Goal: Task Accomplishment & Management: Manage account settings

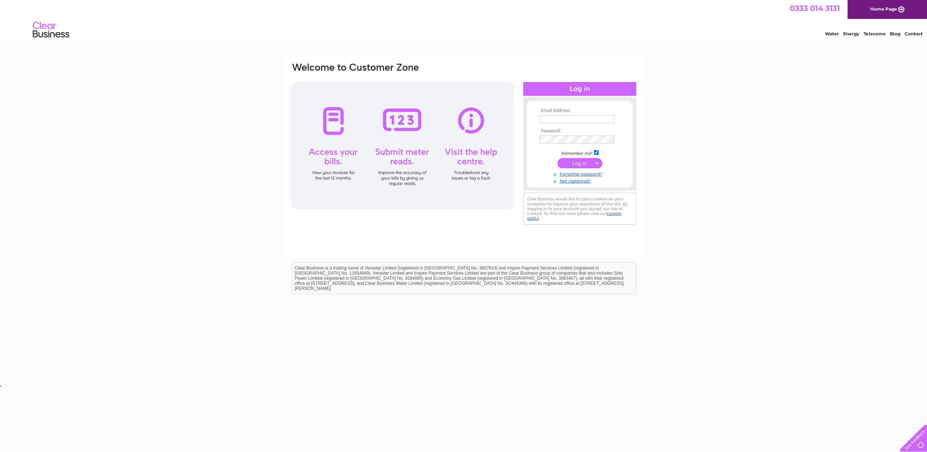
type input "info@meowstudios.co.uk"
click at [583, 160] on input "submit" at bounding box center [580, 163] width 45 height 10
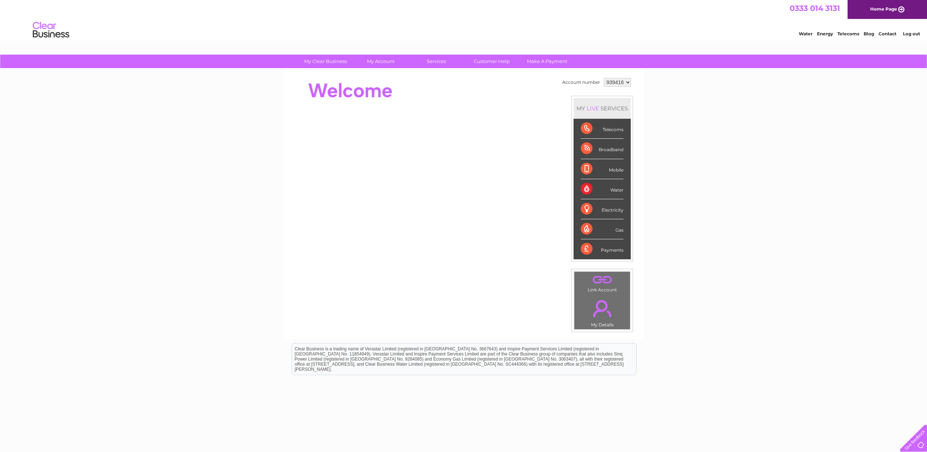
click at [604, 192] on div "Water" at bounding box center [602, 189] width 43 height 20
click at [601, 191] on div "Water" at bounding box center [602, 189] width 43 height 20
click at [625, 83] on select "939416" at bounding box center [617, 82] width 27 height 9
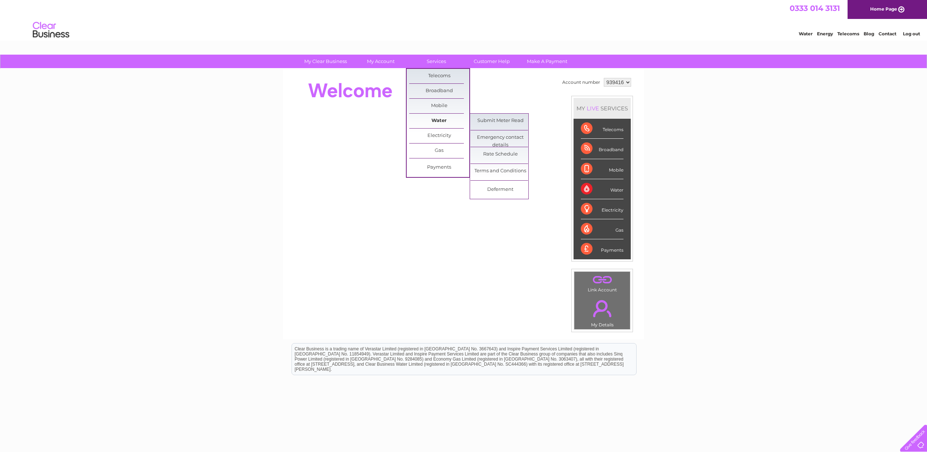
click at [440, 122] on link "Water" at bounding box center [439, 121] width 60 height 15
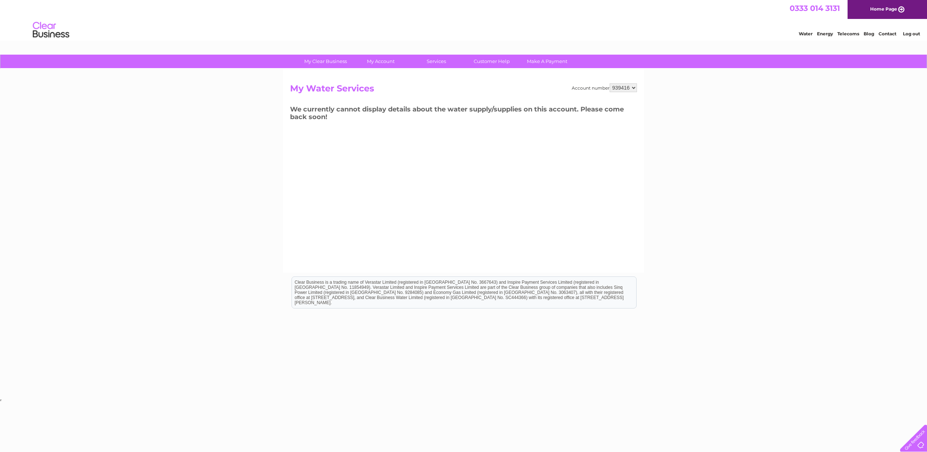
click at [633, 87] on select "939416" at bounding box center [623, 87] width 27 height 9
click at [381, 75] on link "Bills and Payments" at bounding box center [384, 76] width 60 height 15
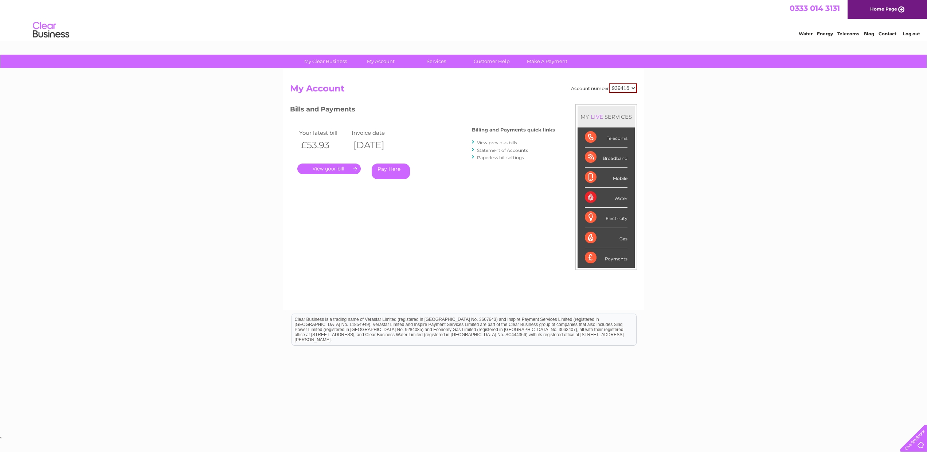
click at [512, 143] on link "View previous bills" at bounding box center [497, 142] width 40 height 5
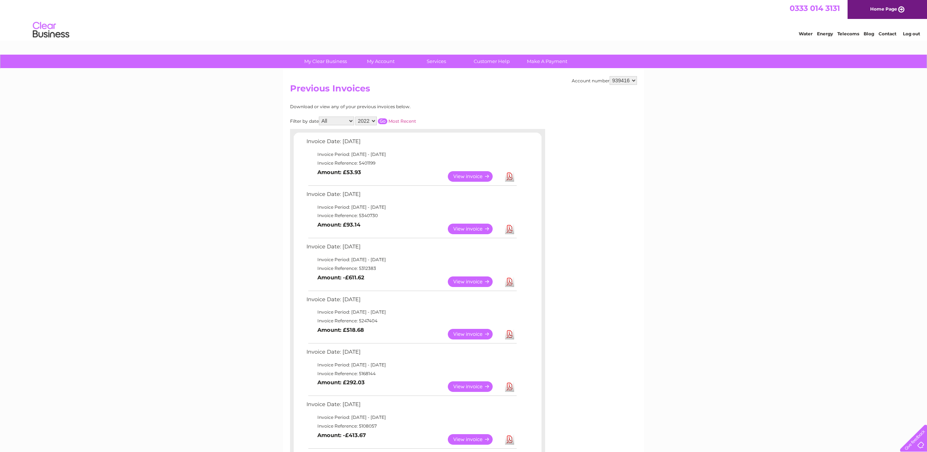
click at [828, 12] on span "0333 014 3131" at bounding box center [815, 8] width 50 height 9
click at [909, 34] on link "Log out" at bounding box center [911, 33] width 17 height 5
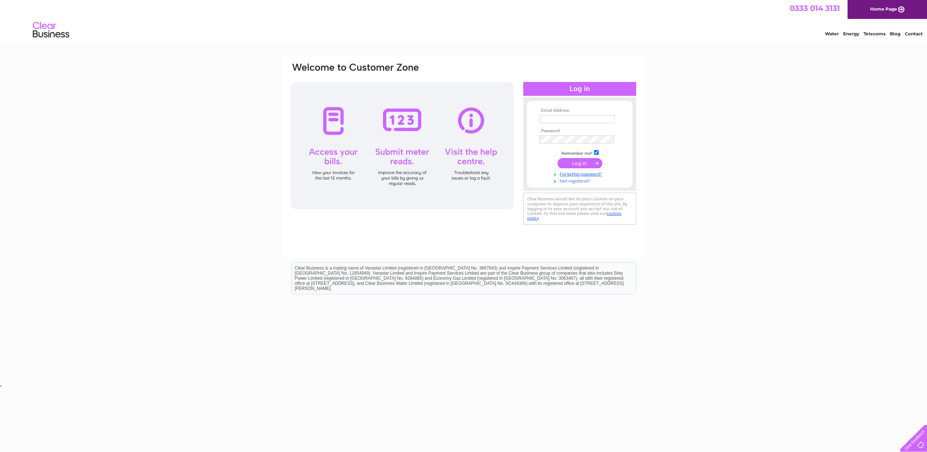
type input "[EMAIL_ADDRESS][DOMAIN_NAME]"
click at [577, 182] on link "Not registered?" at bounding box center [581, 180] width 83 height 7
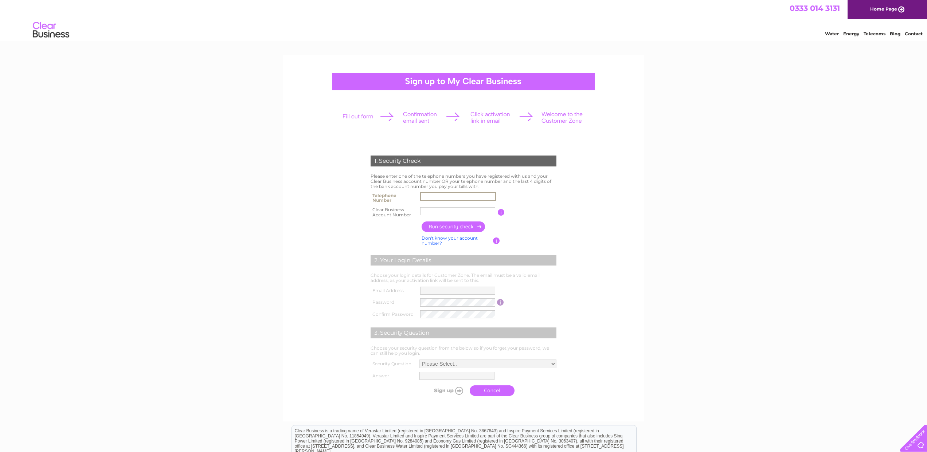
click at [460, 195] on input "text" at bounding box center [458, 196] width 76 height 9
type input "07720974201"
type input "Meow Stud"
drag, startPoint x: 462, startPoint y: 213, endPoint x: 410, endPoint y: 209, distance: 52.7
click at [410, 209] on tr "Clear Business Account Number Meow Stud You will find your account number on th…" at bounding box center [464, 212] width 190 height 15
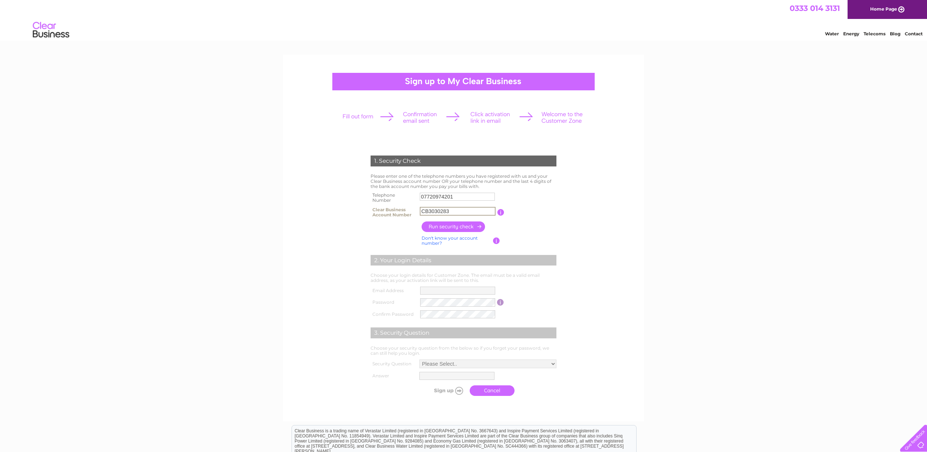
type input "CB3030283"
click at [432, 239] on link "Don't know your account number?" at bounding box center [450, 241] width 56 height 11
click at [428, 213] on input "text" at bounding box center [424, 211] width 9 height 8
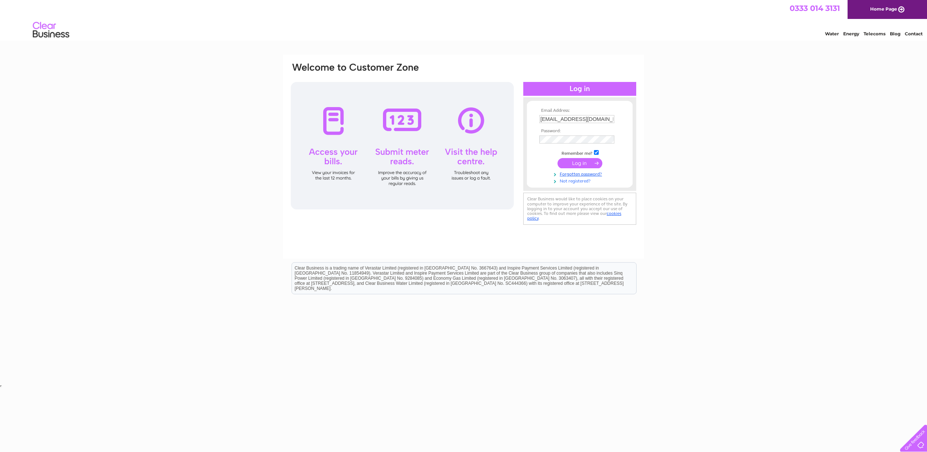
click at [569, 182] on link "Not registered?" at bounding box center [581, 180] width 83 height 7
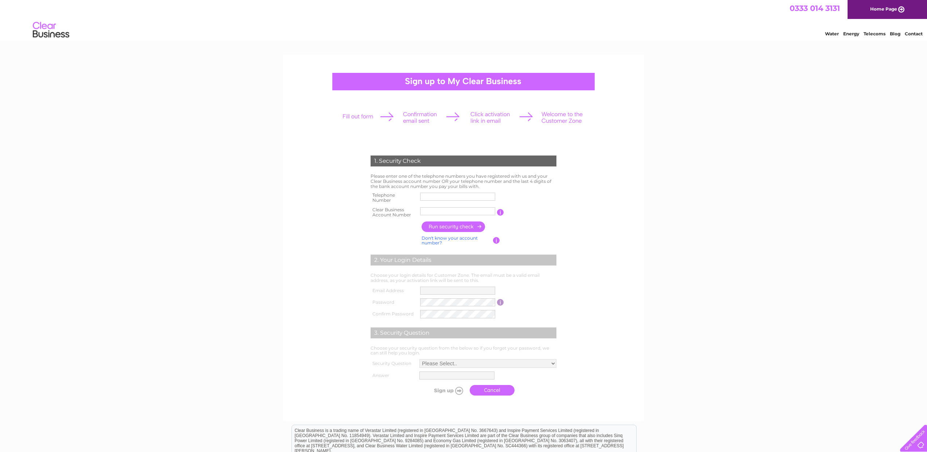
click at [461, 213] on input "text" at bounding box center [457, 211] width 75 height 8
type input "Meow Stud"
type input "07720974201"
drag, startPoint x: 467, startPoint y: 212, endPoint x: 402, endPoint y: 206, distance: 65.2
click at [402, 206] on tr "Clear Business Account Number Meow Stud You will find your account number on th…" at bounding box center [464, 212] width 190 height 15
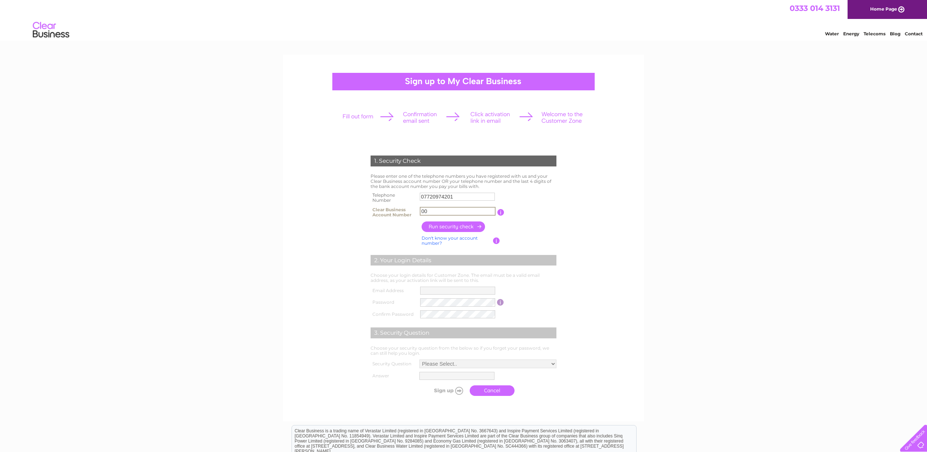
type input "0"
type input "01169512"
click at [449, 226] on input "button" at bounding box center [454, 227] width 64 height 11
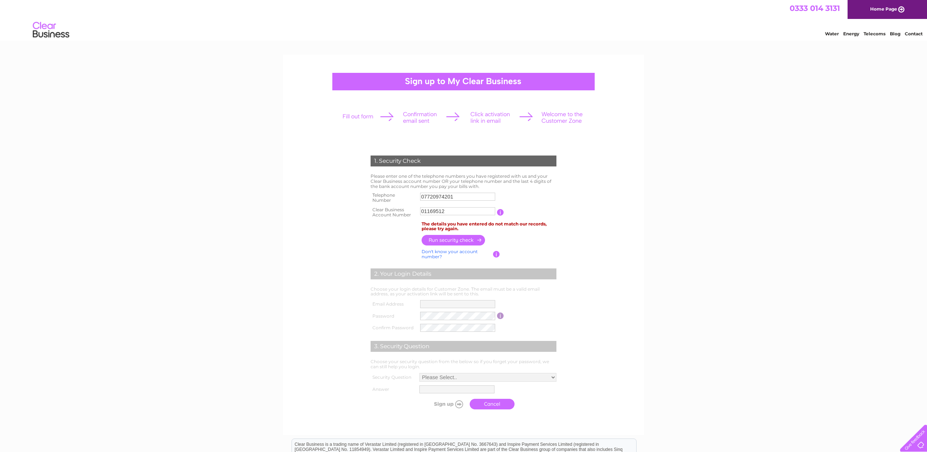
click at [448, 211] on input "01169512" at bounding box center [457, 211] width 75 height 8
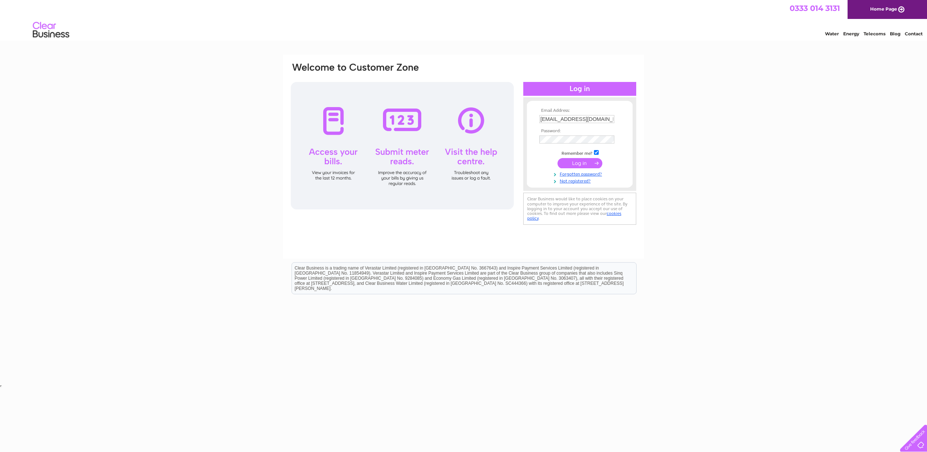
click at [608, 119] on input "[EMAIL_ADDRESS][DOMAIN_NAME]" at bounding box center [577, 119] width 75 height 8
drag, startPoint x: 545, startPoint y: 155, endPoint x: 553, endPoint y: 156, distance: 7.3
click at [546, 155] on td "Remember me?" at bounding box center [580, 152] width 85 height 7
click at [574, 181] on link "Not registered?" at bounding box center [581, 180] width 83 height 7
